Goal: Contribute content: Add original content to the website for others to see

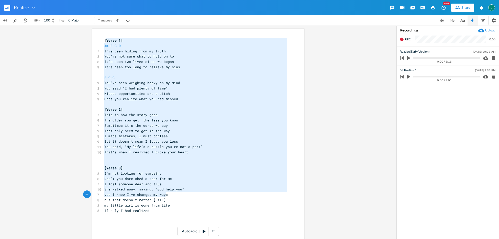
type textarea "Verse 1] Am – E – G – D I've been hiding from my truth You’re not sure what to …"
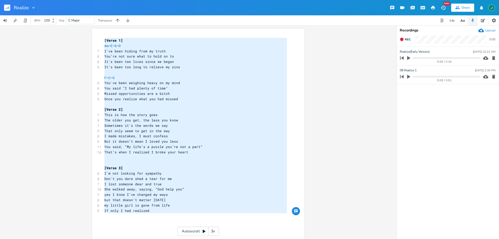
drag, startPoint x: 104, startPoint y: 40, endPoint x: 182, endPoint y: 219, distance: 194.7
click at [182, 219] on div "[Verse 1] Am – E – G – D 7 I've been hiding from my truth 8 You’re not sure wha…" at bounding box center [195, 160] width 185 height 245
click at [482, 20] on icon "button" at bounding box center [483, 20] width 4 height 4
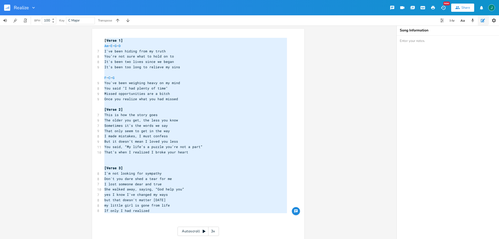
click at [422, 47] on textarea at bounding box center [448, 138] width 102 height 204
click at [424, 44] on textarea "To enrich screen reader interactions, please activate Accessibility in Grammarl…" at bounding box center [448, 138] width 102 height 204
click at [421, 40] on textarea "To enrich screen reader interactions, please activate Accessibility in Grammarl…" at bounding box center [448, 138] width 102 height 204
paste textarea "Synfig Studio:"
click at [421, 41] on textarea "Synfig Studio:" at bounding box center [448, 138] width 102 height 204
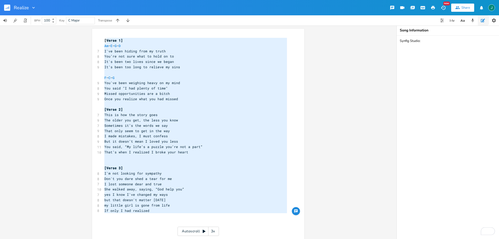
type textarea "Synfig Studio:"
drag, startPoint x: 424, startPoint y: 42, endPoint x: 386, endPoint y: 43, distance: 38.4
click at [386, 43] on div "Verse 1] Am – E – G – D I've been hiding from my truth You’re not sure what to …" at bounding box center [249, 133] width 499 height 214
click at [423, 42] on textarea "To enrich screen reader interactions, please activate Accessibility in Grammarl…" at bounding box center [448, 138] width 102 height 204
paste textarea "Synfig Studio:"
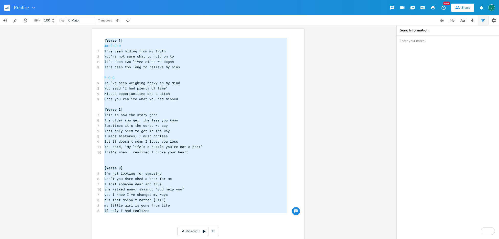
type textarea "Synfig Studio:"
drag, startPoint x: 423, startPoint y: 42, endPoint x: 387, endPoint y: 41, distance: 36.4
click at [387, 41] on div "Verse 1] Am – E – G – D I've been hiding from my truth You’re not sure what to …" at bounding box center [249, 133] width 499 height 214
click at [185, 69] on pre "It’s been too long to relieve my sins" at bounding box center [195, 67] width 185 height 5
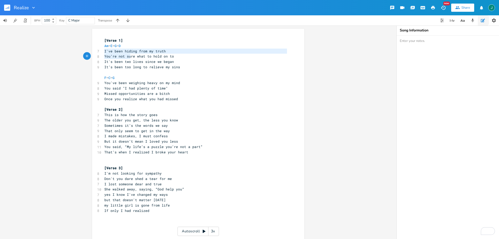
type textarea "I've been hiding from my truth You’re not sure what to hold on to It's been two…"
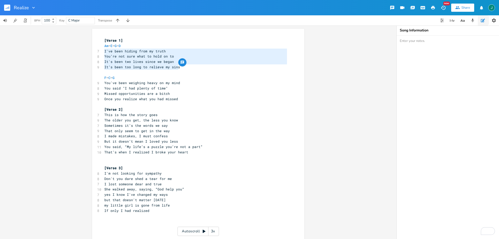
drag, startPoint x: 102, startPoint y: 51, endPoint x: 191, endPoint y: 69, distance: 90.4
click at [191, 69] on div "[Verse 1] Am – E – G – D 7 I've been hiding from my truth 8 You’re not sure wha…" at bounding box center [195, 160] width 185 height 245
click at [434, 49] on textarea "To enrich screen reader interactions, please activate Accessibility in Grammarl…" at bounding box center [448, 138] width 102 height 204
paste textarea "I've been hiding from my truth You’re not sure what to hold on to It's been two…"
type textarea "I've been hiding from my truth You’re not sure what to hold on to It's been two…"
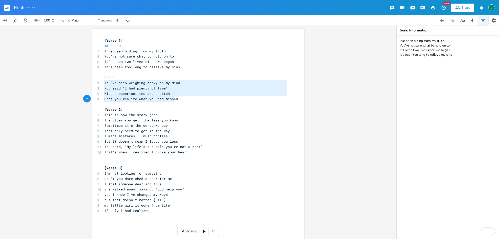
type textarea "You've been weighing heavy on my mind You said "I had plenty of time" Missed op…"
drag, startPoint x: 103, startPoint y: 83, endPoint x: 178, endPoint y: 100, distance: 76.8
click at [178, 100] on div "[Verse 1] Am – E – G – D 7 I've been hiding from my truth 8 You’re not sure wha…" at bounding box center [195, 160] width 185 height 245
click at [409, 68] on textarea "I've been hiding from my truth You’re not sure what to hold on to It's been two…" at bounding box center [448, 138] width 102 height 204
paste textarea "You've been weighing heavy on my mind You said "I had plenty of time" Missed op…"
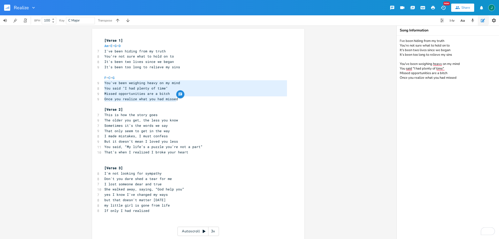
type textarea "I've been hiding from my truth You’re not sure what to hold on to It's been two…"
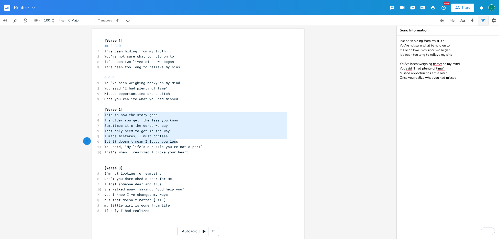
type textarea "This is how the story goes The older you get, the less you know Sometimes it’s …"
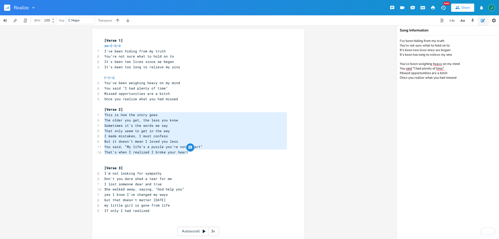
drag, startPoint x: 102, startPoint y: 115, endPoint x: 204, endPoint y: 152, distance: 108.4
click at [204, 152] on div "[Verse 1] Am – E – G – D 7 I've been hiding from my truth 8 You’re not sure wha…" at bounding box center [195, 160] width 185 height 245
click at [419, 86] on textarea "I've been hiding from my truth You’re not sure what to hold on to It's been two…" at bounding box center [448, 138] width 102 height 204
paste textarea "This is how the story goes The older you get, the less you know Sometimes it’s …"
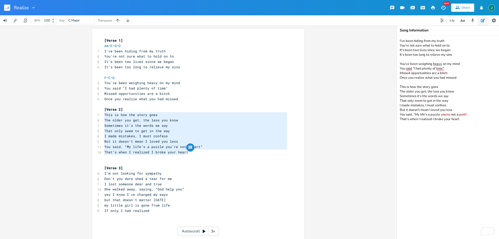
click at [409, 58] on textarea "I've been hiding from my truth You’re not sure what to hold on to It's been two…" at bounding box center [448, 138] width 102 height 204
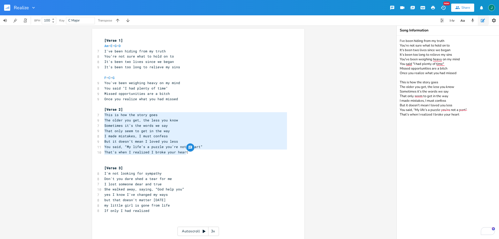
type textarea "I've been hiding from my truth You’re not sure what to hold on to It's been two…"
click at [250, 167] on pre "[Verse 3]" at bounding box center [195, 168] width 185 height 5
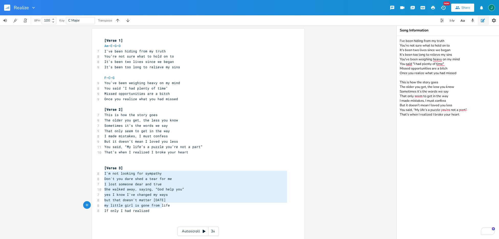
type textarea "I'm not looking for sympathy Don't you dare shed a tear for me I lost someone d…"
drag, startPoint x: 103, startPoint y: 173, endPoint x: 166, endPoint y: 212, distance: 74.2
click at [166, 212] on div "[Verse 1] Am – E – G – D 7 I've been hiding from my truth 8 You’re not sure wha…" at bounding box center [195, 160] width 185 height 245
click at [434, 134] on textarea "I've been hiding from my truth You’re not sure what to hold on to It's been two…" at bounding box center [448, 138] width 102 height 204
paste textarea "I'm not looking for sympathy Don't you dare shed a tear for me I lost someone d…"
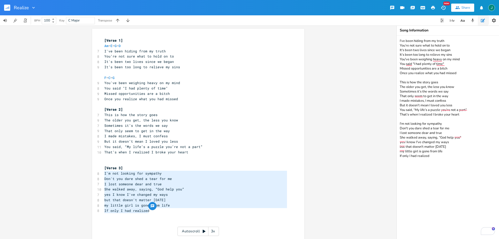
drag, startPoint x: 401, startPoint y: 41, endPoint x: 438, endPoint y: 79, distance: 54.0
click at [452, 107] on textarea "I've been hiding from my truth You’re not sure what to hold on to It's been two…" at bounding box center [448, 138] width 102 height 204
click at [400, 38] on textarea "I've been hiding from my truth You’re not sure what to hold on to It's been two…" at bounding box center [448, 138] width 102 height 204
drag, startPoint x: 400, startPoint y: 39, endPoint x: 460, endPoint y: 159, distance: 134.5
click at [460, 159] on textarea "I've been hiding from my truth You’re not sure what to hold on to It's been two…" at bounding box center [448, 138] width 102 height 204
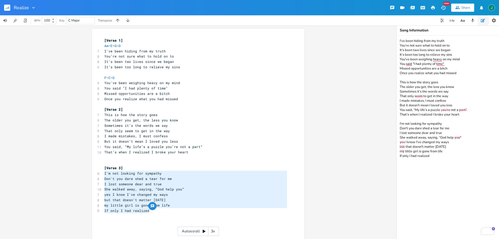
type textarea "I've been hiding from my truth You’re not sure what to hold on to It's been two…"
click at [325, 81] on div "I'm not looking for sympathy Don't you dare shed a tear for me I lost someone d…" at bounding box center [198, 133] width 397 height 214
drag, startPoint x: 407, startPoint y: 41, endPoint x: 414, endPoint y: 40, distance: 6.9
click at [414, 40] on textarea "I've been hiding from my truth You’re not sure what to hold on to It's been two…" at bounding box center [448, 138] width 102 height 204
click at [462, 19] on icon "button" at bounding box center [462, 20] width 3 height 2
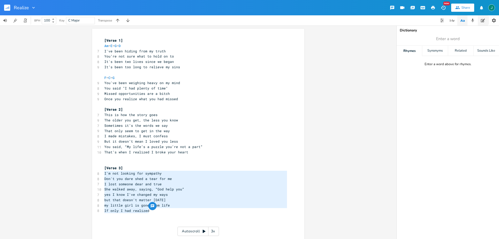
click at [481, 20] on icon "button" at bounding box center [483, 21] width 4 height 4
